Goal: Information Seeking & Learning: Find specific page/section

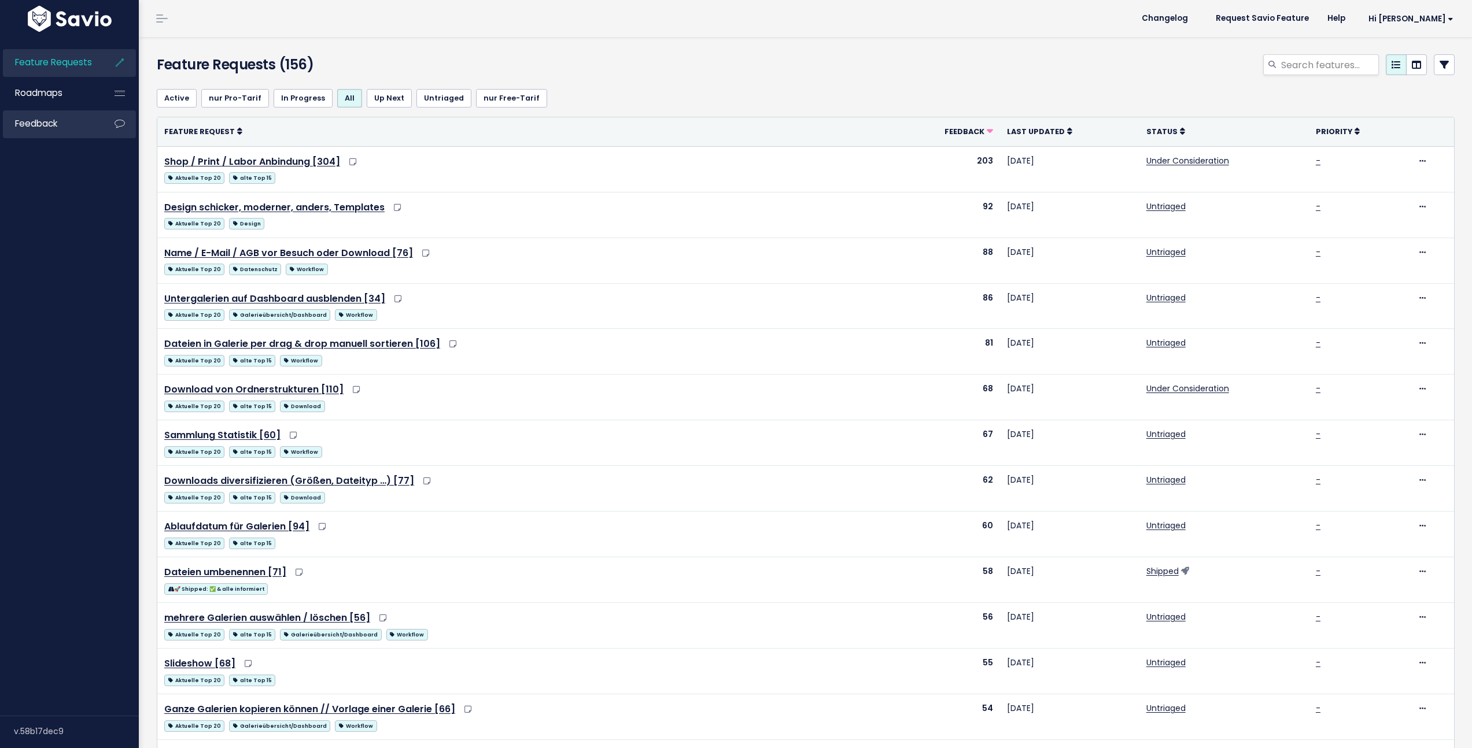
click at [53, 123] on span "Feedback" at bounding box center [36, 123] width 42 height 12
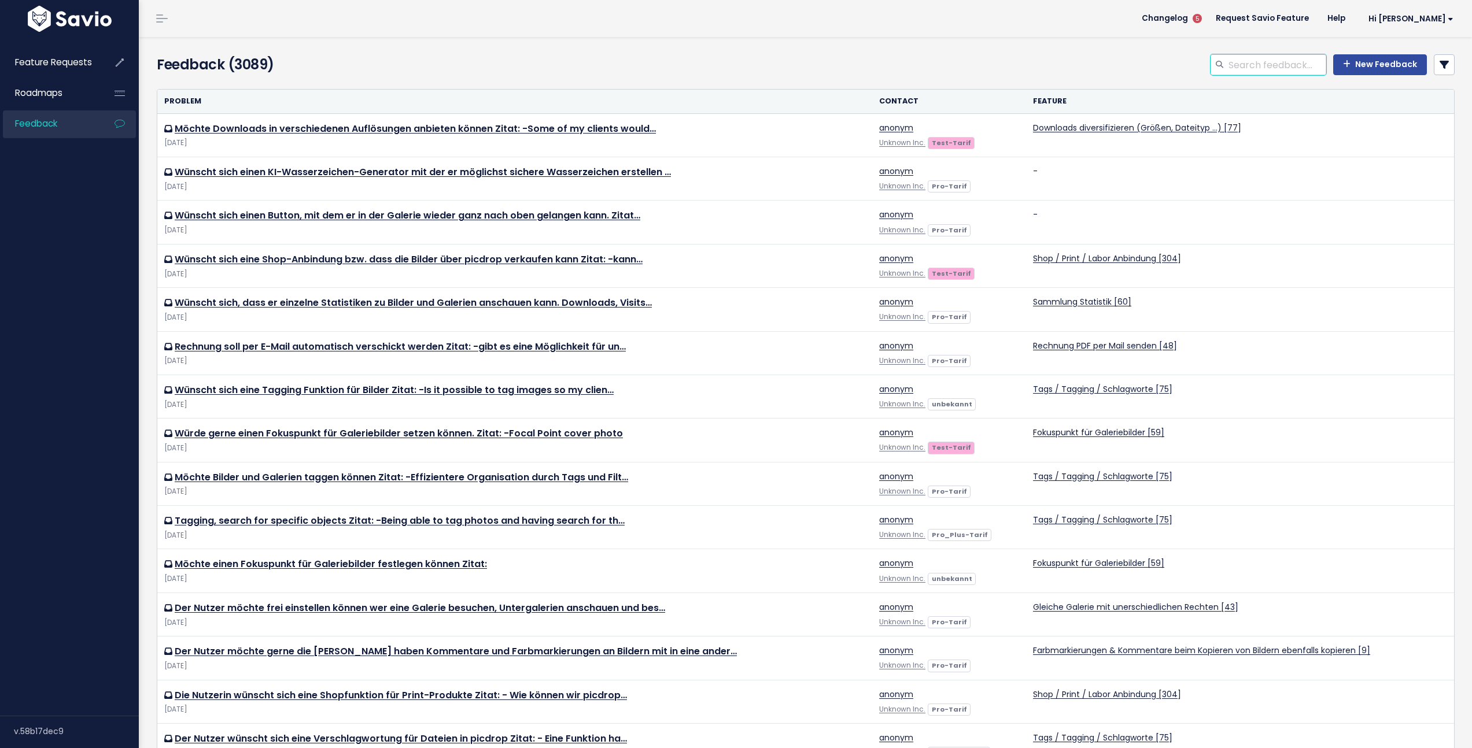
click at [1274, 68] on input "search" at bounding box center [1276, 64] width 99 height 21
type input "nach mehreren bildern suchen"
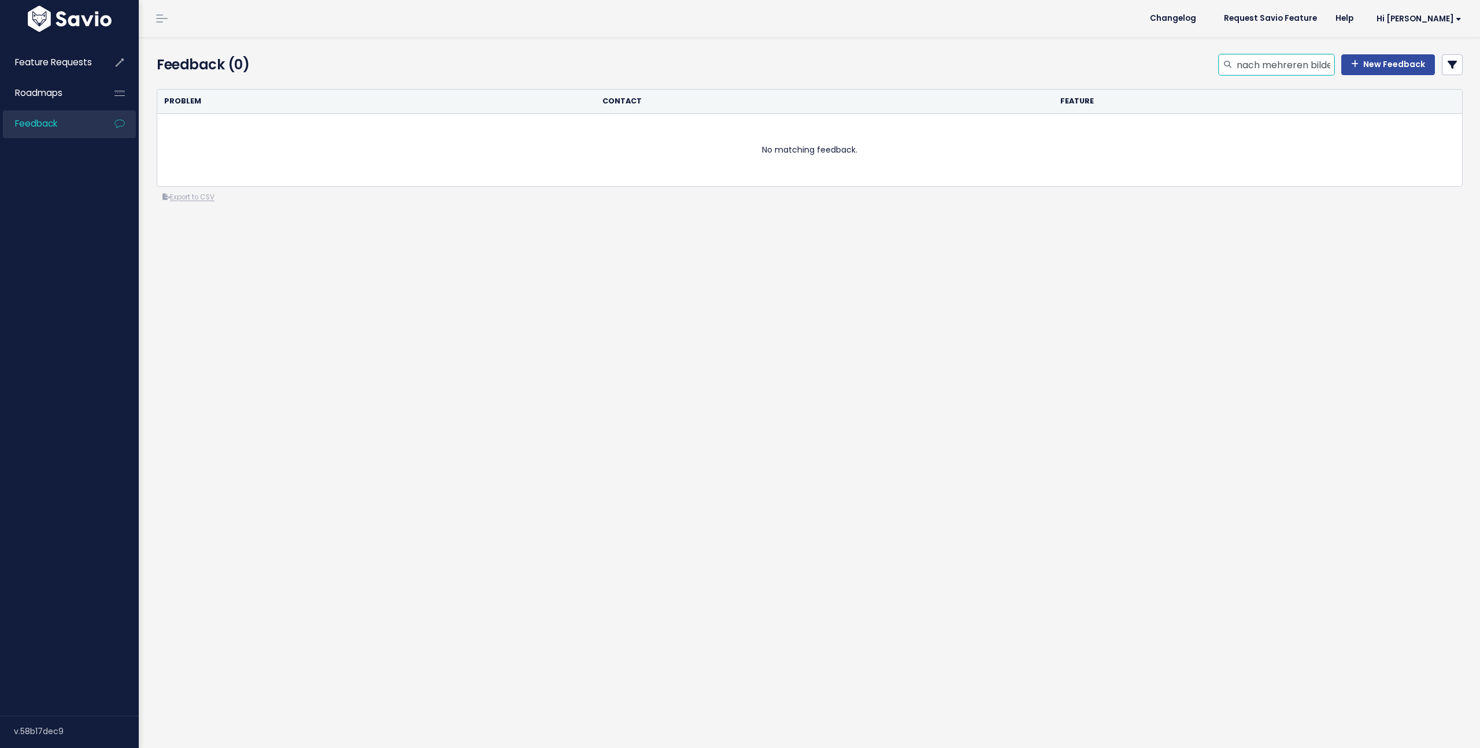
click at [1300, 68] on input "nach mehreren bildern suchen" at bounding box center [1285, 64] width 99 height 21
type input "nach mehreren"
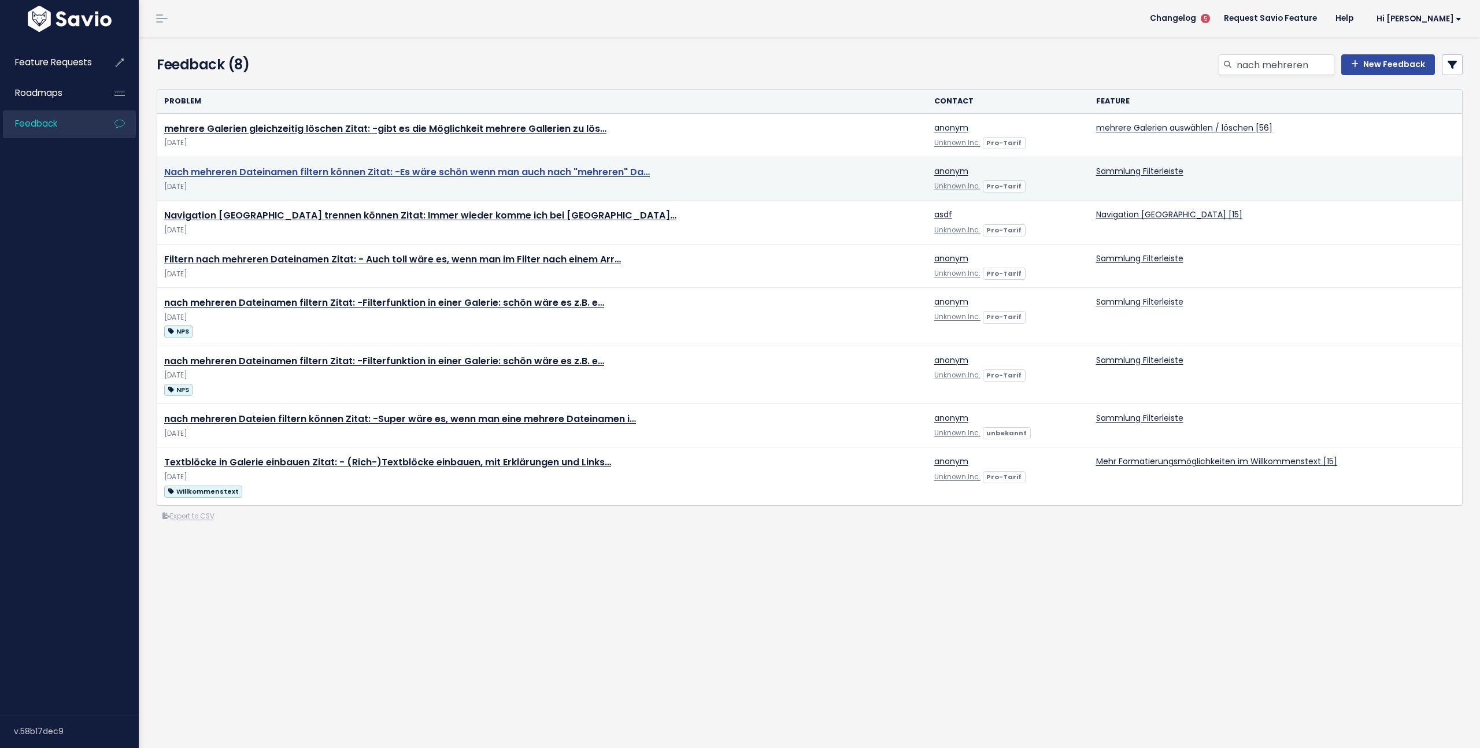
click at [339, 175] on link "Nach mehreren Dateinamen filtern können Zitat: -Es wäre schön wenn man auch nac…" at bounding box center [407, 171] width 486 height 13
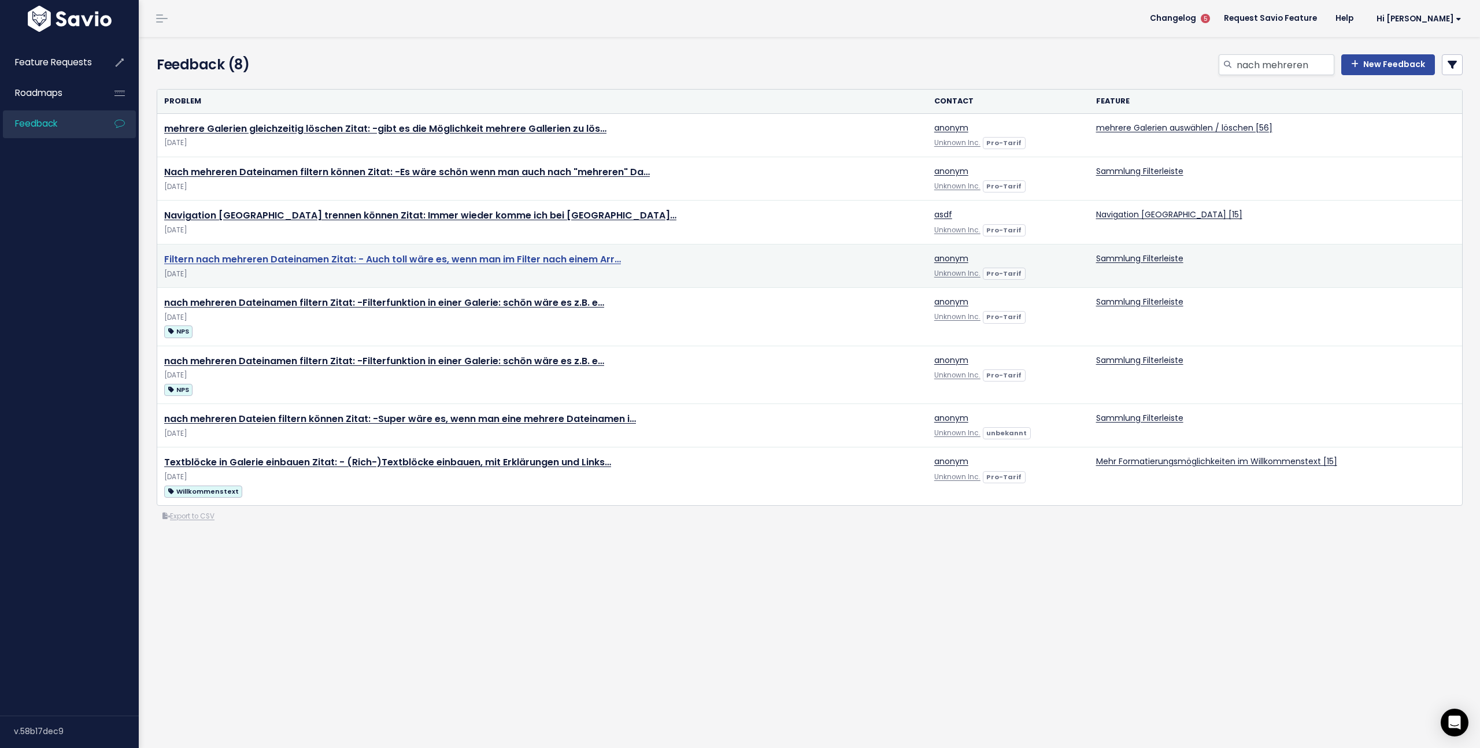
click at [367, 261] on link "Filtern nach mehreren Dateinamen Zitat: - Auch toll wäre es, wenn man im Filter…" at bounding box center [392, 259] width 457 height 13
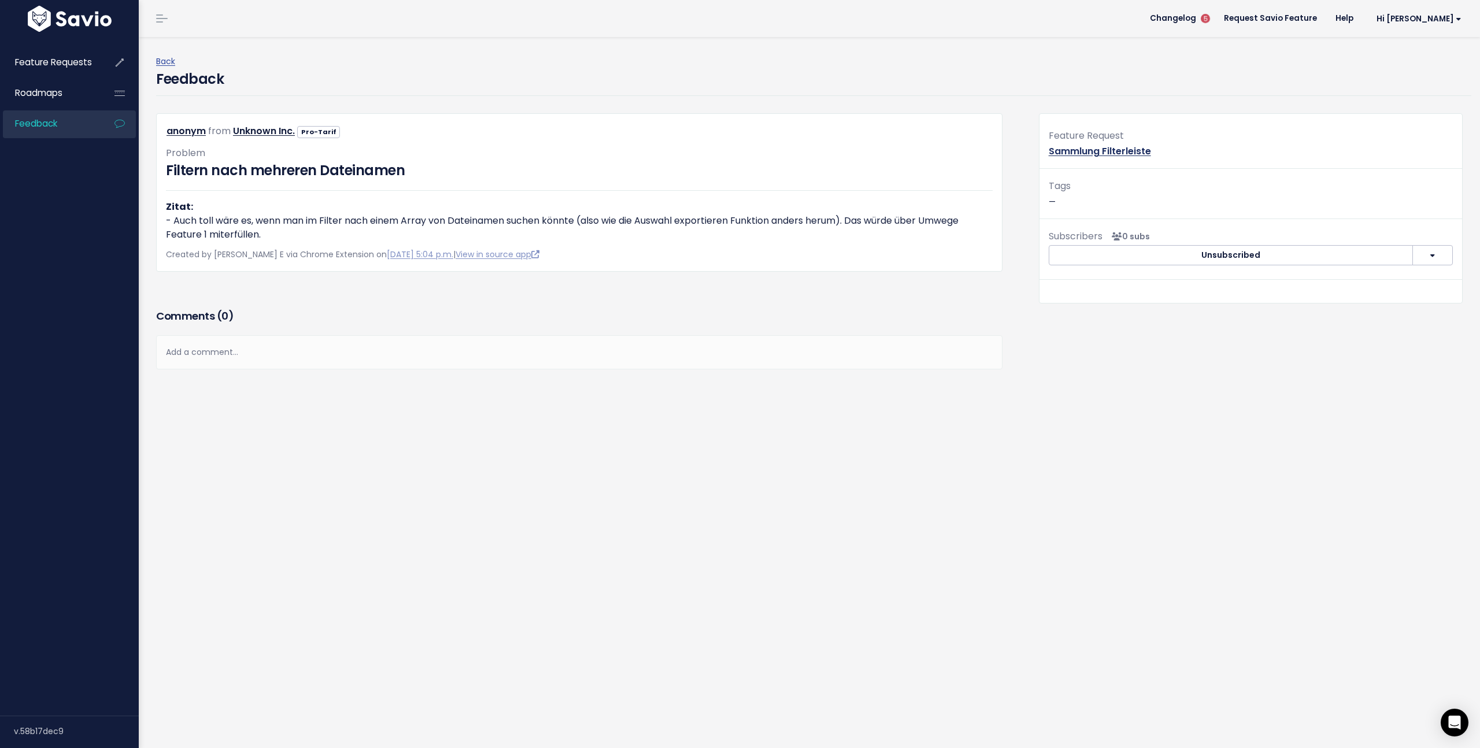
click at [1112, 153] on link "Sammlung Filterleiste" at bounding box center [1100, 151] width 102 height 13
